Goal: Find specific page/section: Find specific page/section

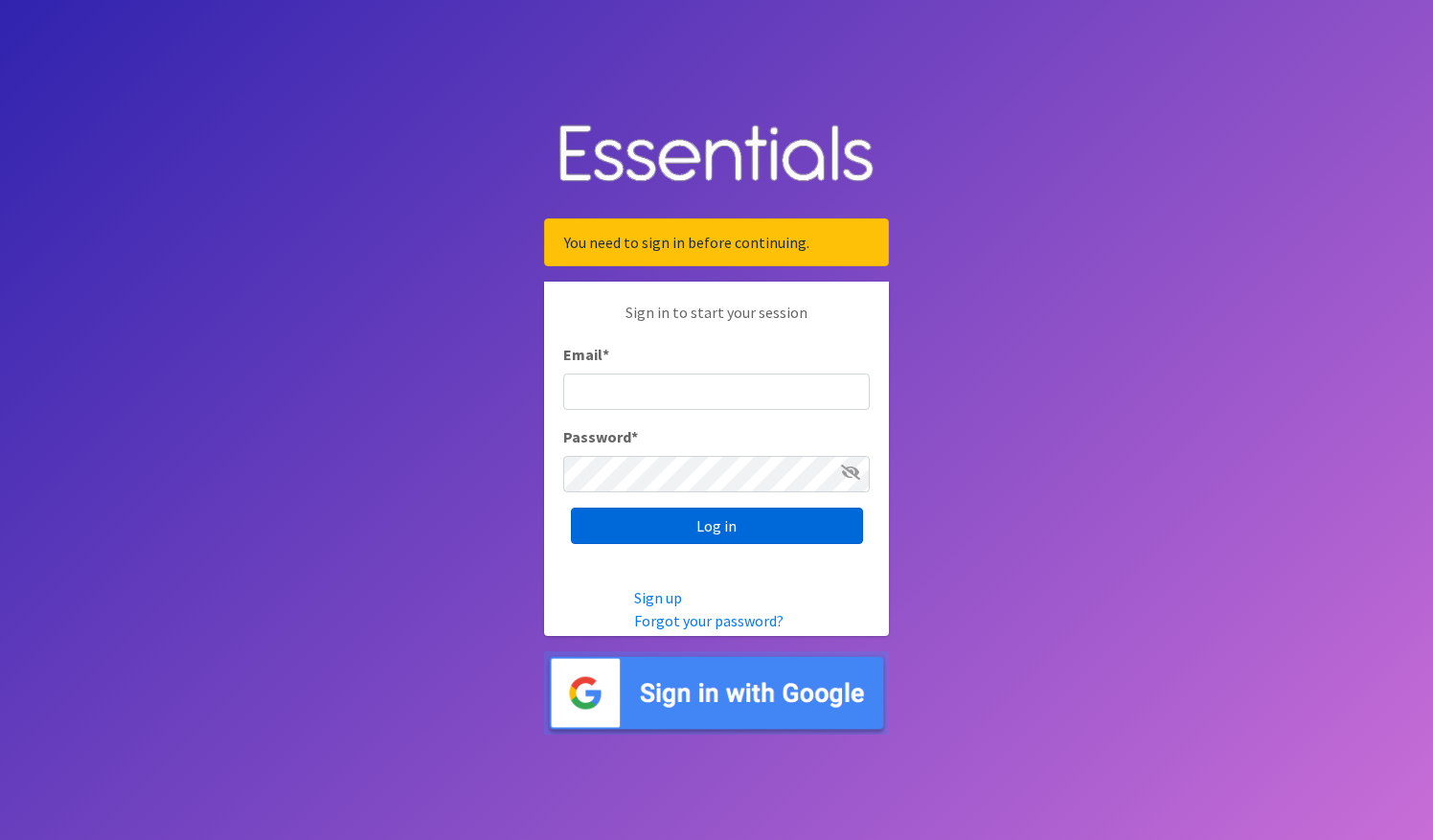
type input "[EMAIL_ADDRESS][DOMAIN_NAME]"
click at [699, 522] on input "Log in" at bounding box center [717, 526] width 292 height 37
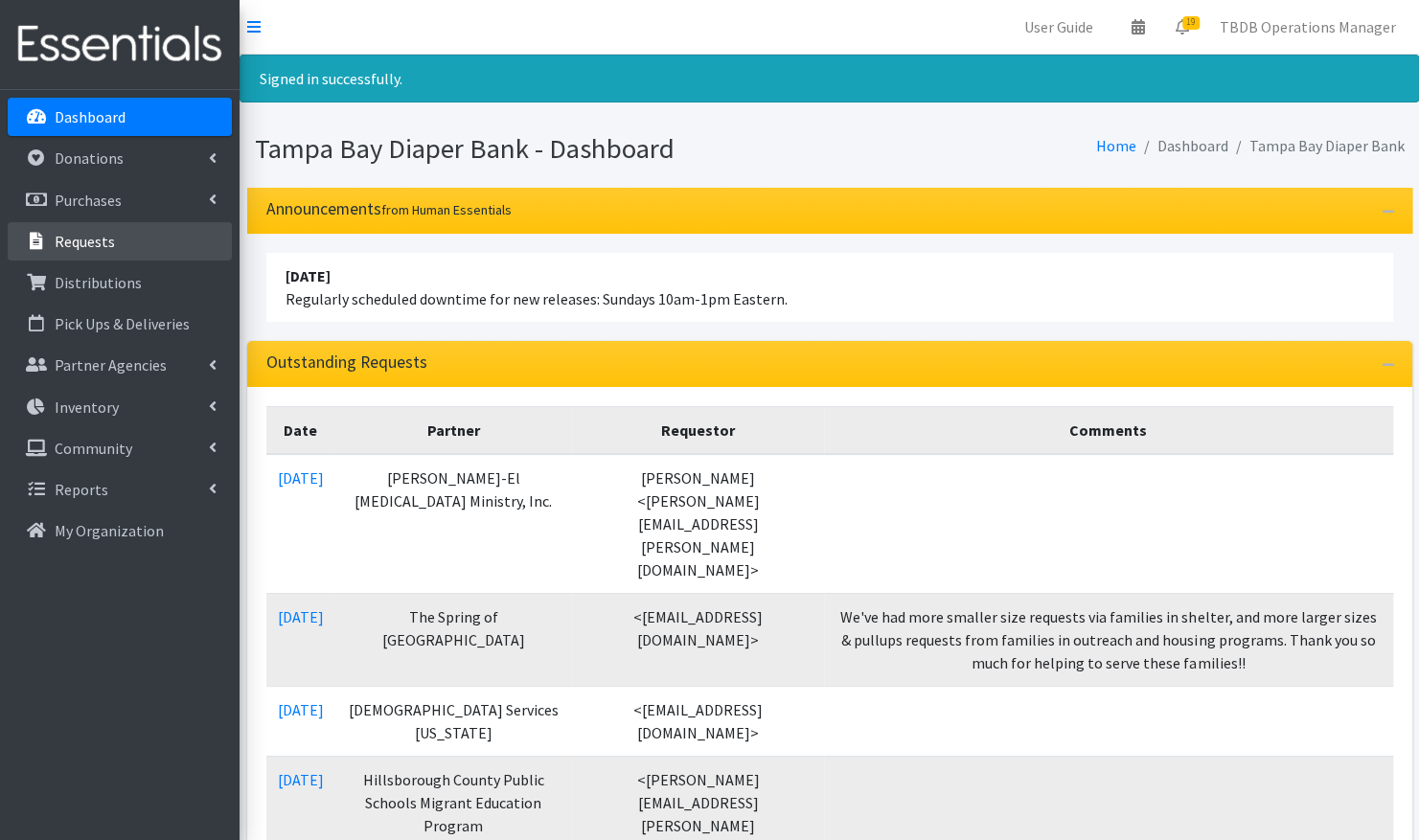
click at [121, 239] on link "Requests" at bounding box center [119, 241] width 224 height 38
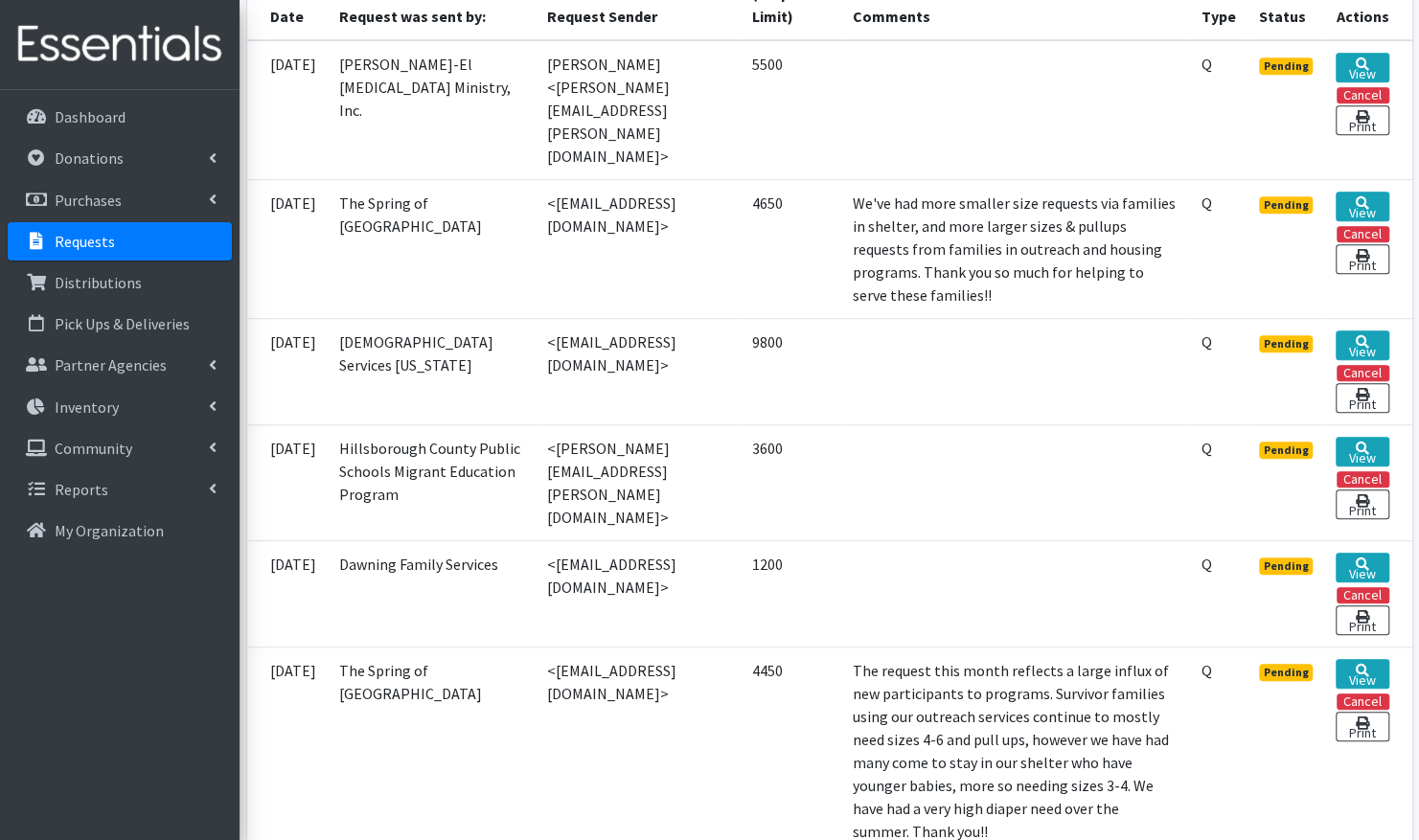
scroll to position [500, 0]
